Goal: Communication & Community: Answer question/provide support

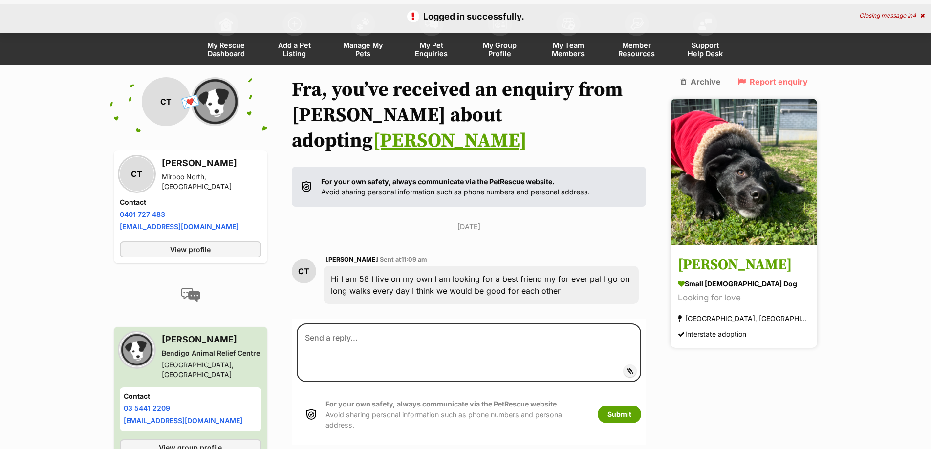
scroll to position [75, 0]
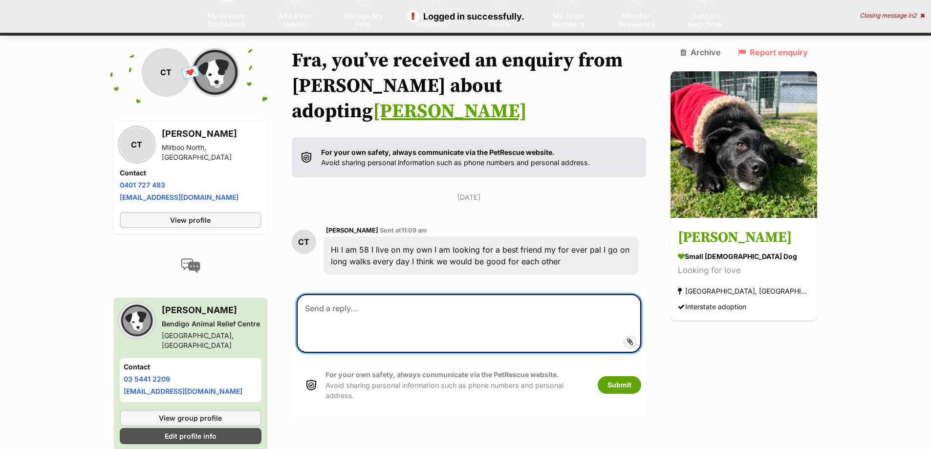
click at [402, 300] on textarea at bounding box center [469, 323] width 345 height 59
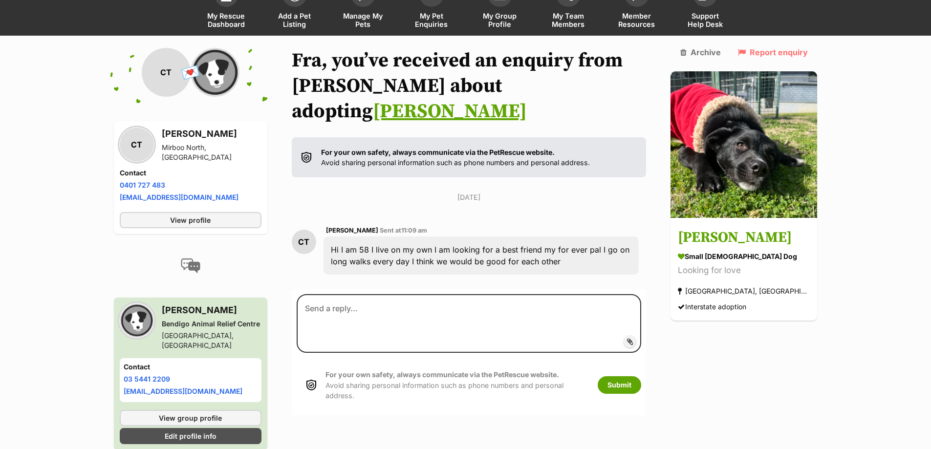
drag, startPoint x: 478, startPoint y: 241, endPoint x: 330, endPoint y: 161, distance: 168.0
click at [335, 218] on div "CT [PERSON_NAME] Sent at 11:09 am Hi I am 58 I live on my own I am looking for …" at bounding box center [469, 250] width 355 height 65
click at [330, 161] on section "Fra, you’ve received an enquiry from [PERSON_NAME] about adopting [PERSON_NAME]…" at bounding box center [469, 232] width 355 height 368
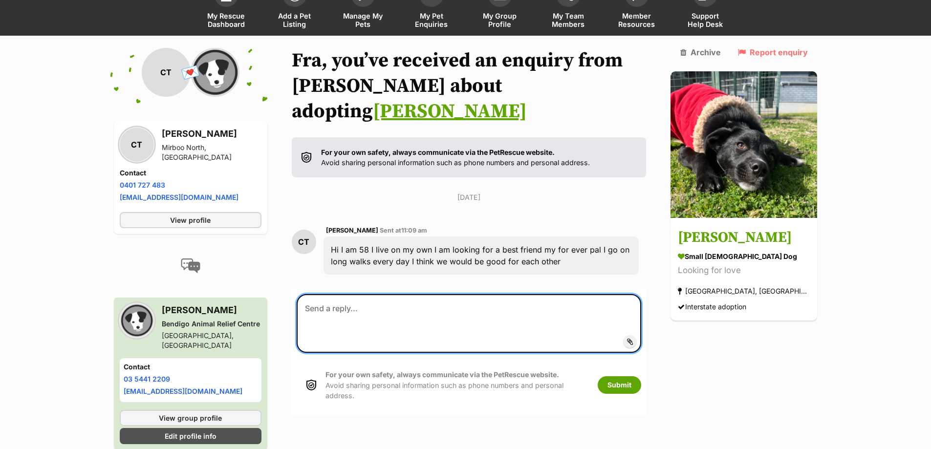
click at [346, 298] on textarea at bounding box center [469, 323] width 345 height 59
click at [527, 306] on textarea "Hi [PERSON_NAME]! Sounds like you would a great fit for [PERSON_NAME]" at bounding box center [469, 323] width 345 height 59
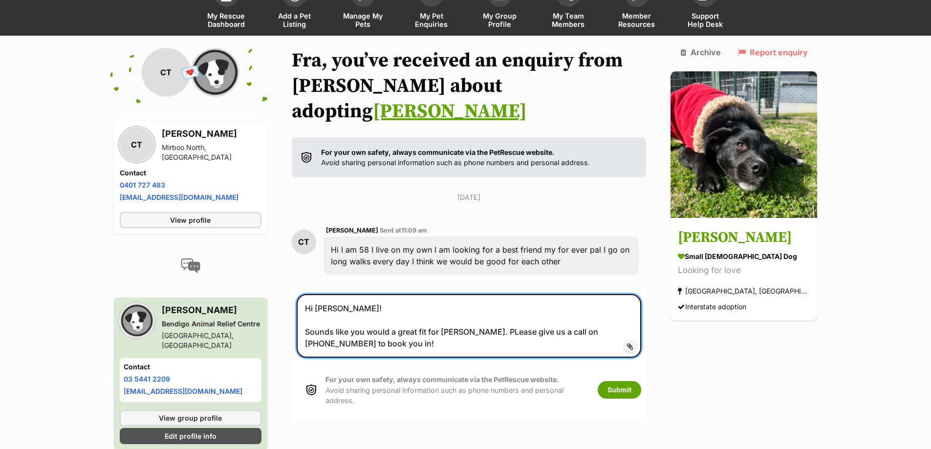
click at [509, 309] on textarea "Hi [PERSON_NAME]! Sounds like you would a great fit for [PERSON_NAME]. PLease g…" at bounding box center [469, 326] width 345 height 64
type textarea "Hi [PERSON_NAME]! Sounds like you would a great fit for [PERSON_NAME]. Please g…"
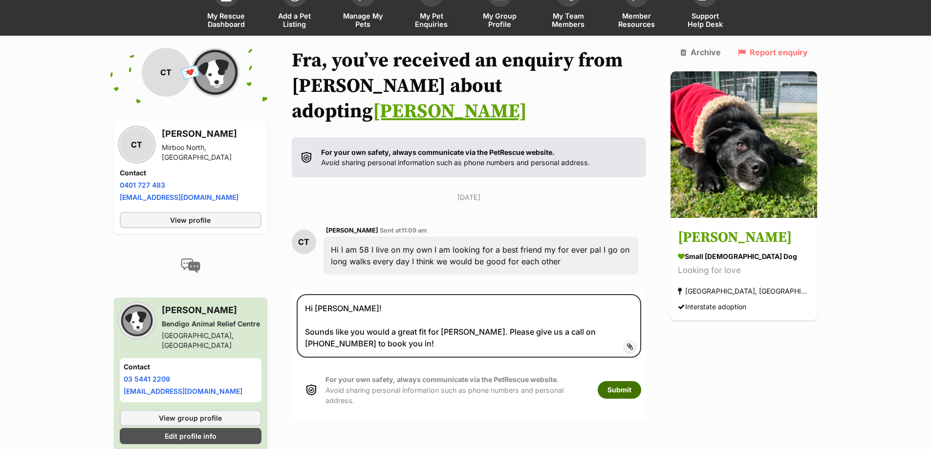
click at [632, 381] on button "Submit" at bounding box center [620, 390] width 44 height 18
